Goal: Information Seeking & Learning: Learn about a topic

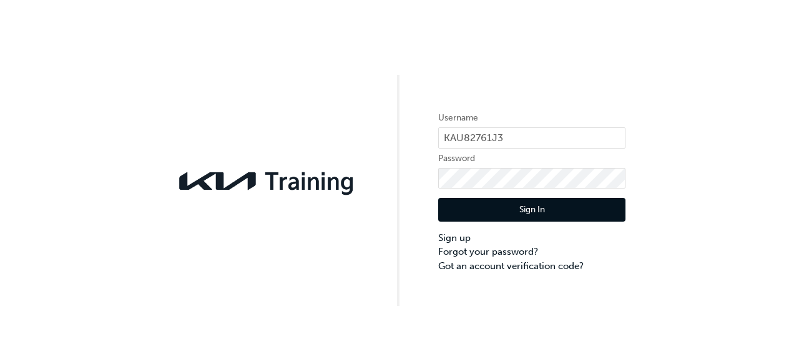
click at [511, 204] on button "Sign In" at bounding box center [531, 210] width 187 height 24
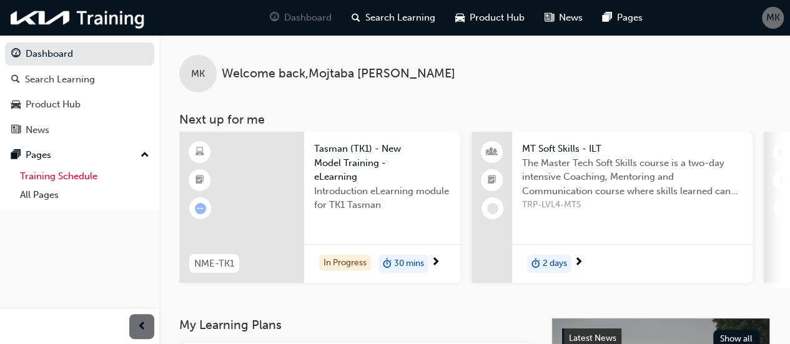
click at [89, 175] on link "Training Schedule" at bounding box center [84, 176] width 139 height 19
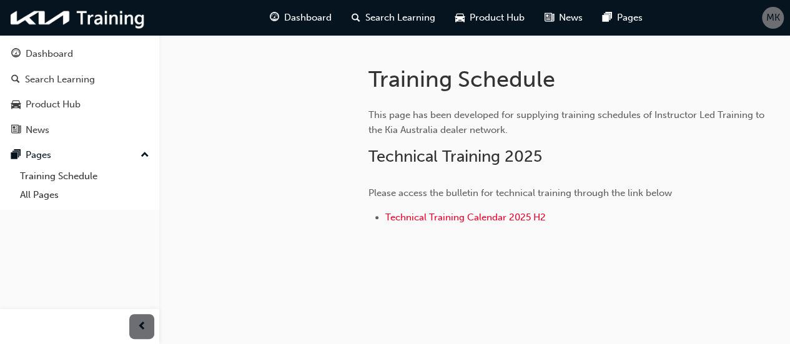
scroll to position [209, 0]
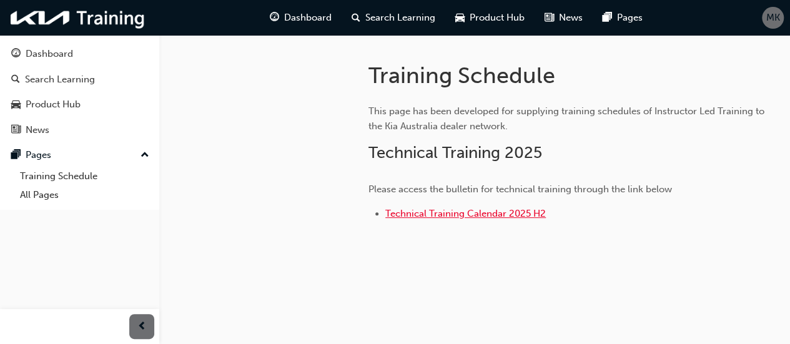
click at [420, 215] on span "Technical Training Calendar 2025 H2" at bounding box center [465, 213] width 160 height 11
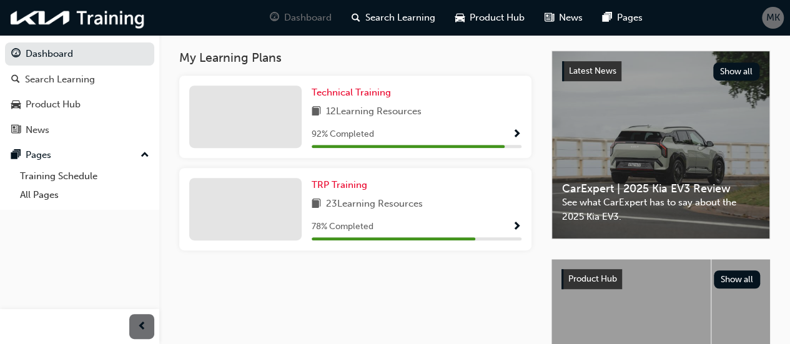
scroll to position [250, 0]
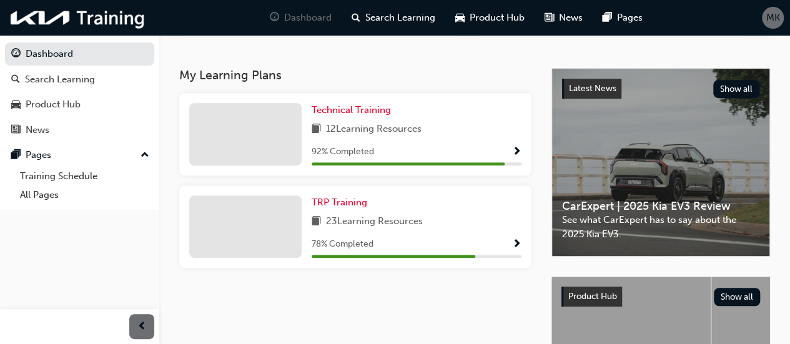
click at [516, 243] on span "Show Progress" at bounding box center [516, 244] width 9 height 11
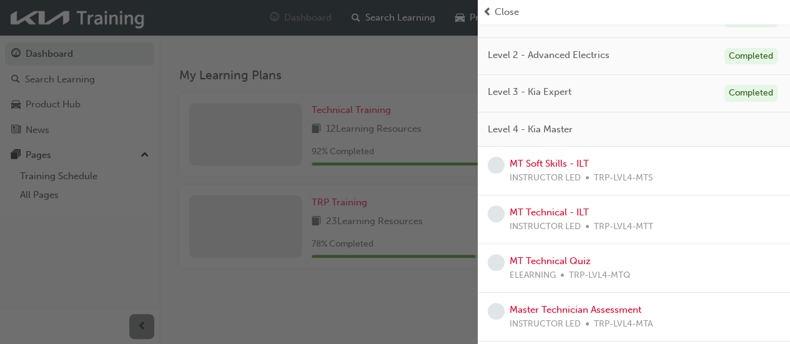
scroll to position [169, 0]
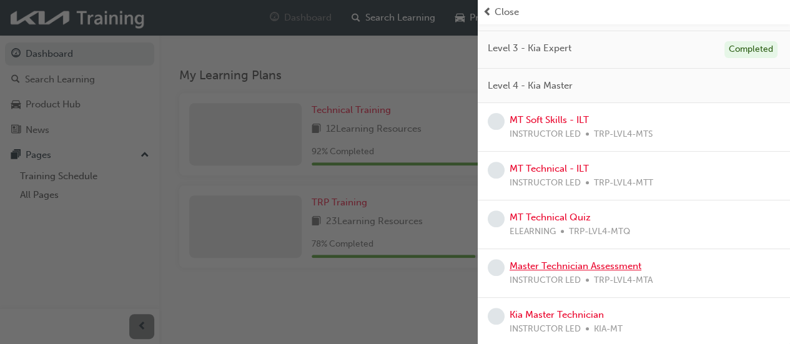
click at [566, 262] on link "Master Technician Assessment" at bounding box center [576, 265] width 132 height 11
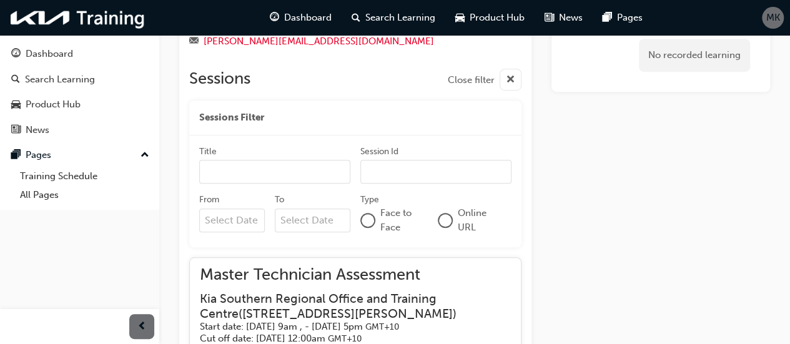
scroll to position [382, 0]
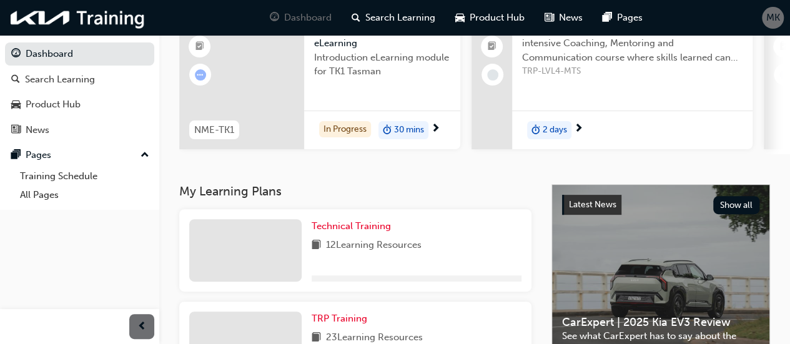
scroll to position [382, 0]
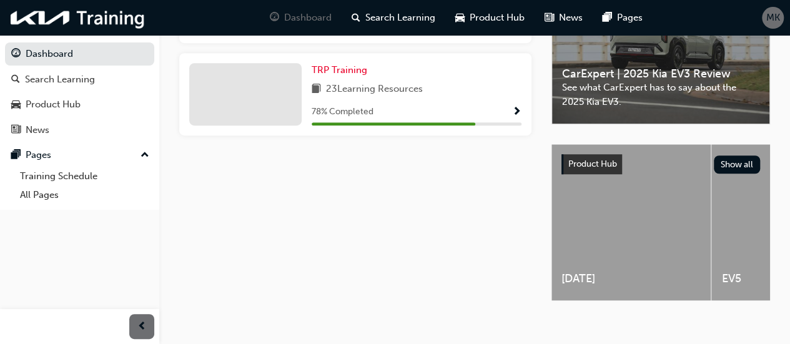
click at [517, 114] on span "Show Progress" at bounding box center [516, 112] width 9 height 11
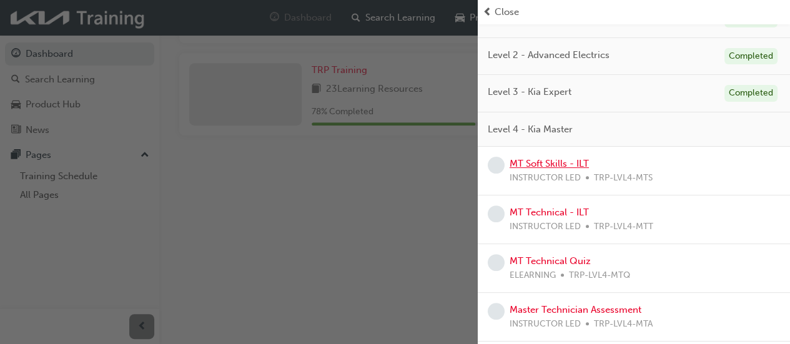
scroll to position [169, 0]
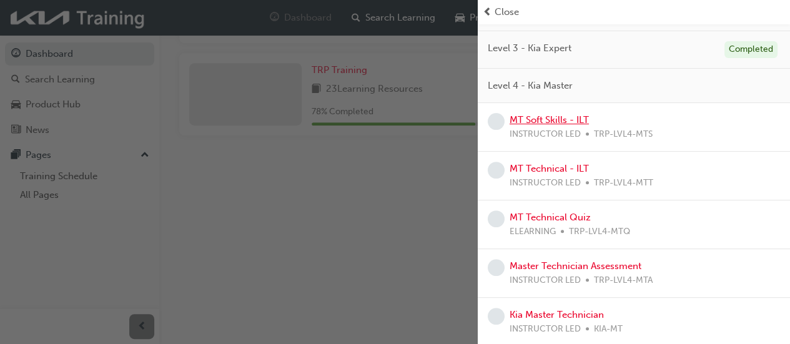
click at [552, 115] on link "MT Soft Skills - ILT" at bounding box center [549, 119] width 79 height 11
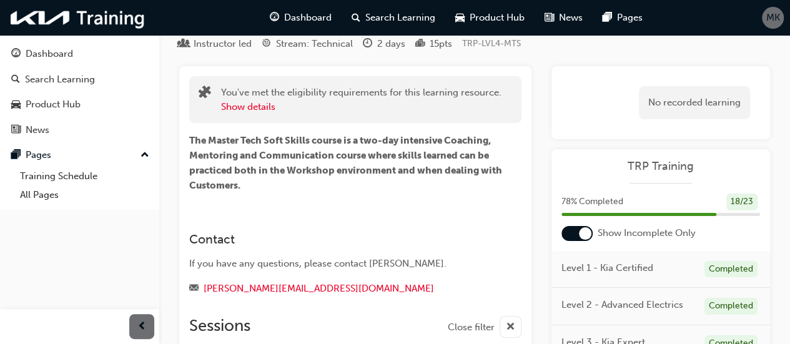
scroll to position [27, 0]
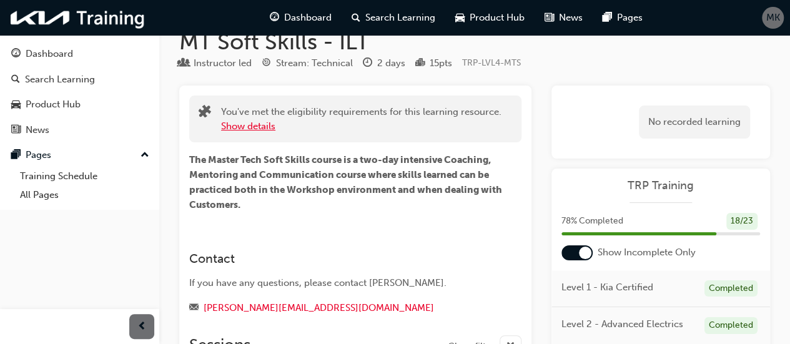
click at [259, 123] on button "Show details" at bounding box center [248, 126] width 54 height 14
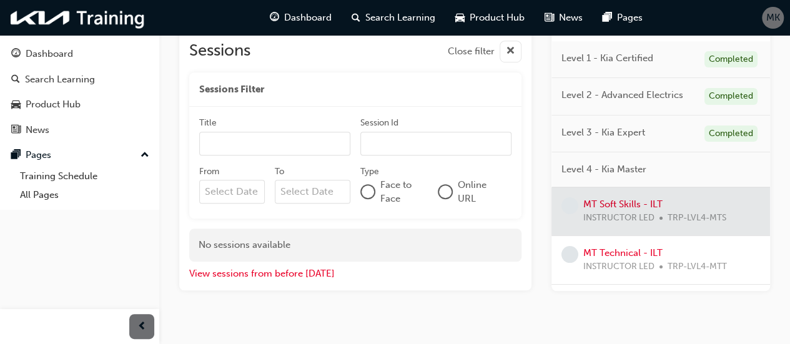
scroll to position [450, 0]
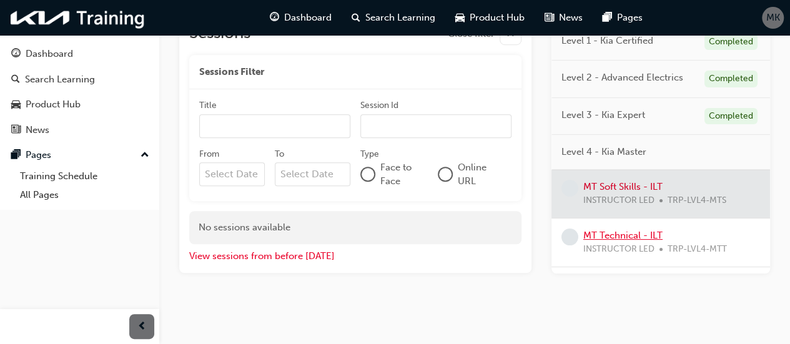
click at [612, 233] on link "MT Technical - ILT" at bounding box center [622, 234] width 79 height 11
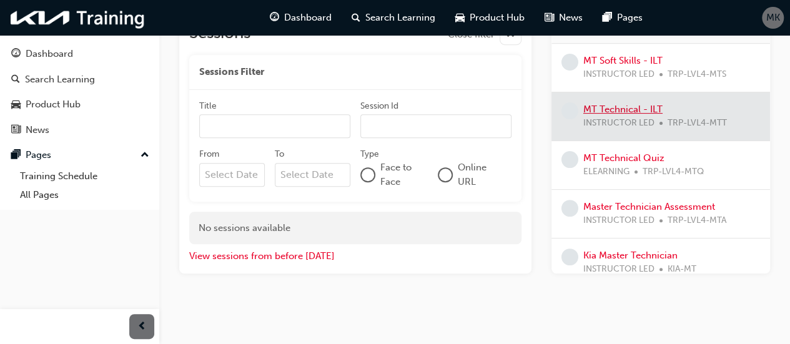
scroll to position [137, 0]
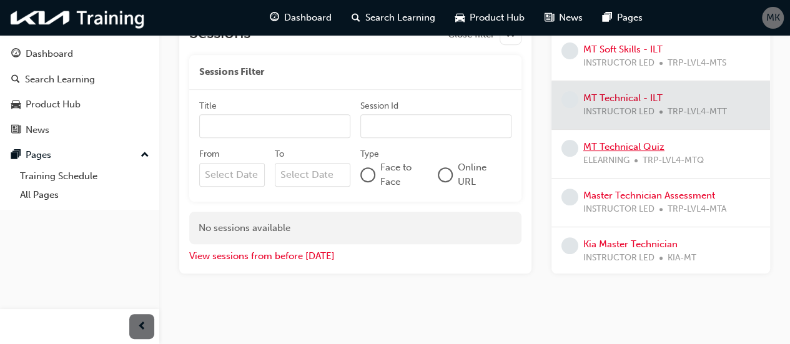
click at [613, 144] on link "MT Technical Quiz" at bounding box center [623, 146] width 81 height 11
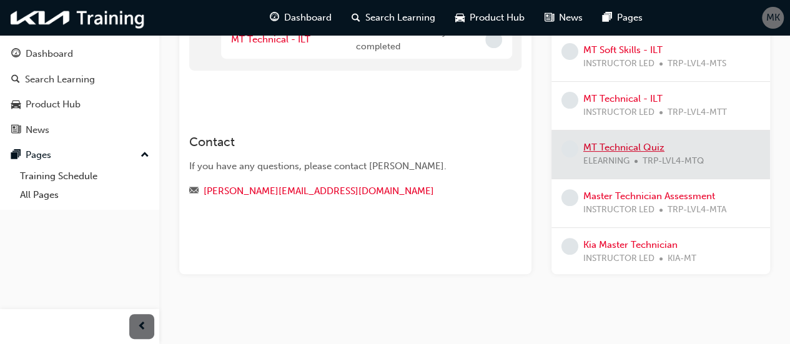
scroll to position [242, 0]
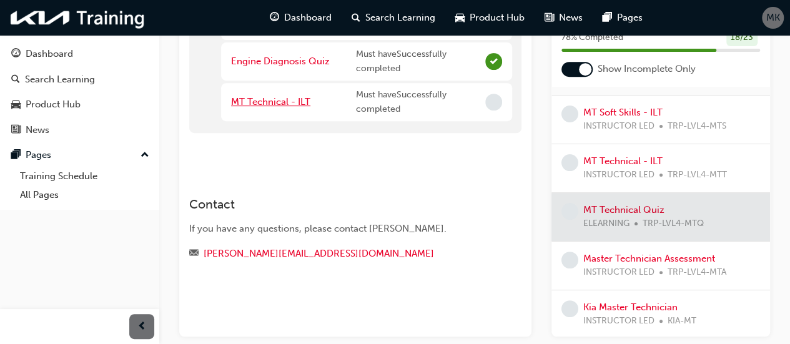
click at [296, 98] on link "MT Technical - ILT" at bounding box center [270, 101] width 79 height 11
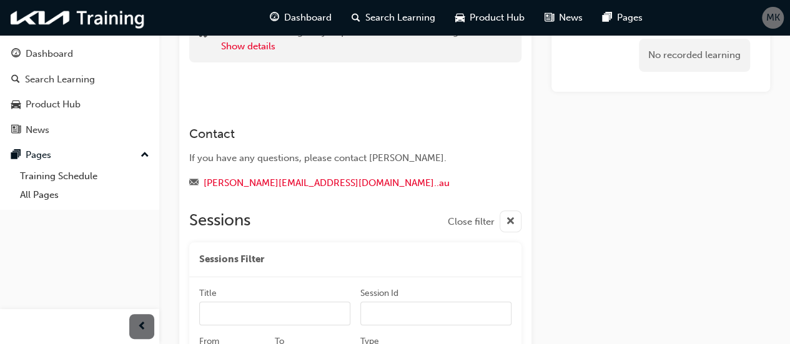
scroll to position [44, 0]
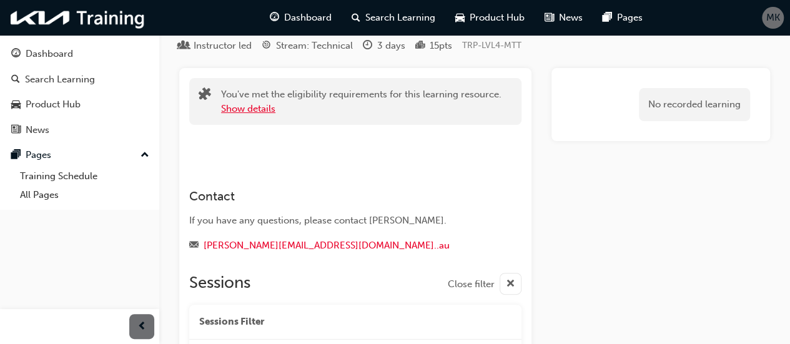
click at [260, 106] on button "Show details" at bounding box center [248, 109] width 54 height 14
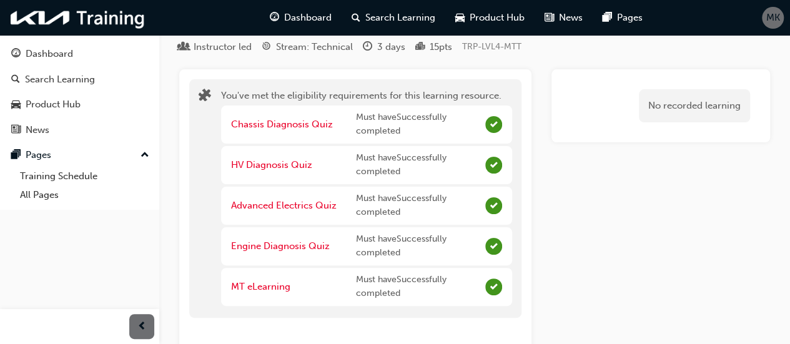
scroll to position [0, 0]
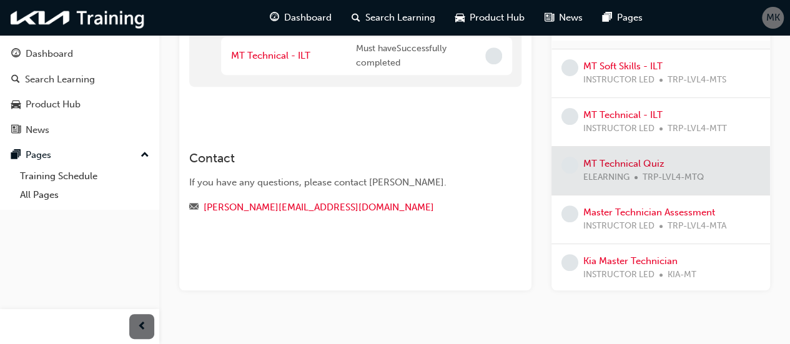
scroll to position [304, 0]
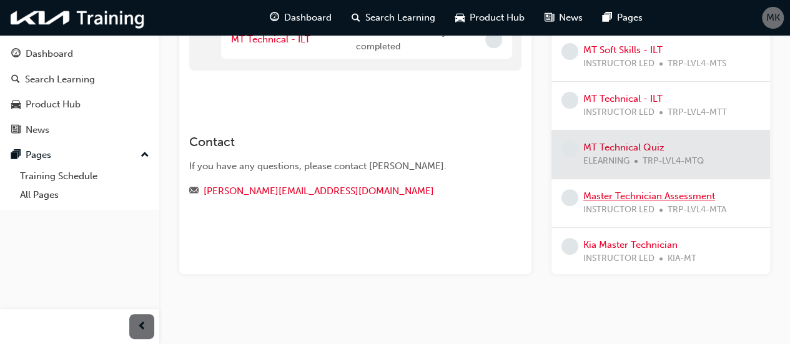
click at [653, 193] on link "Master Technician Assessment" at bounding box center [649, 195] width 132 height 11
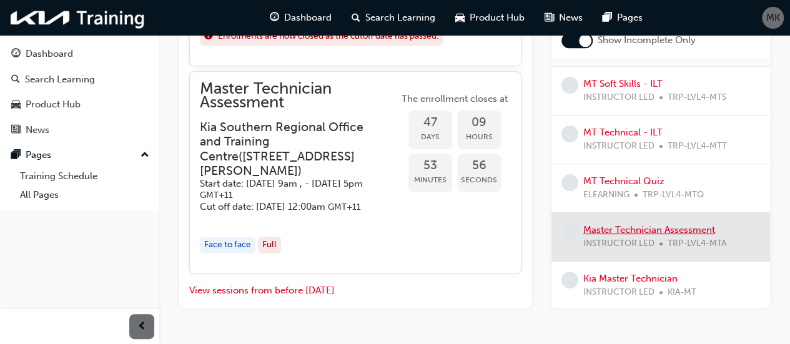
scroll to position [804, 0]
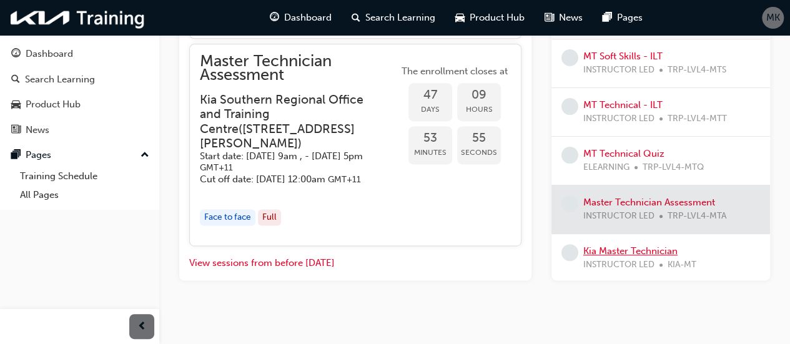
click at [624, 254] on link "Kia Master Technician" at bounding box center [630, 250] width 94 height 11
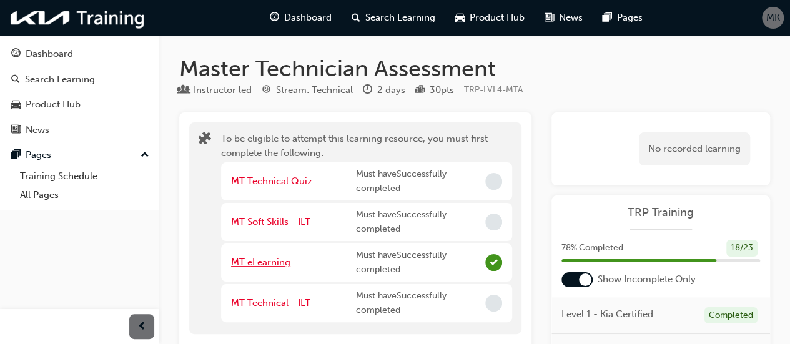
click at [265, 262] on link "MT eLearning" at bounding box center [260, 262] width 59 height 11
